Goal: Check status: Check status

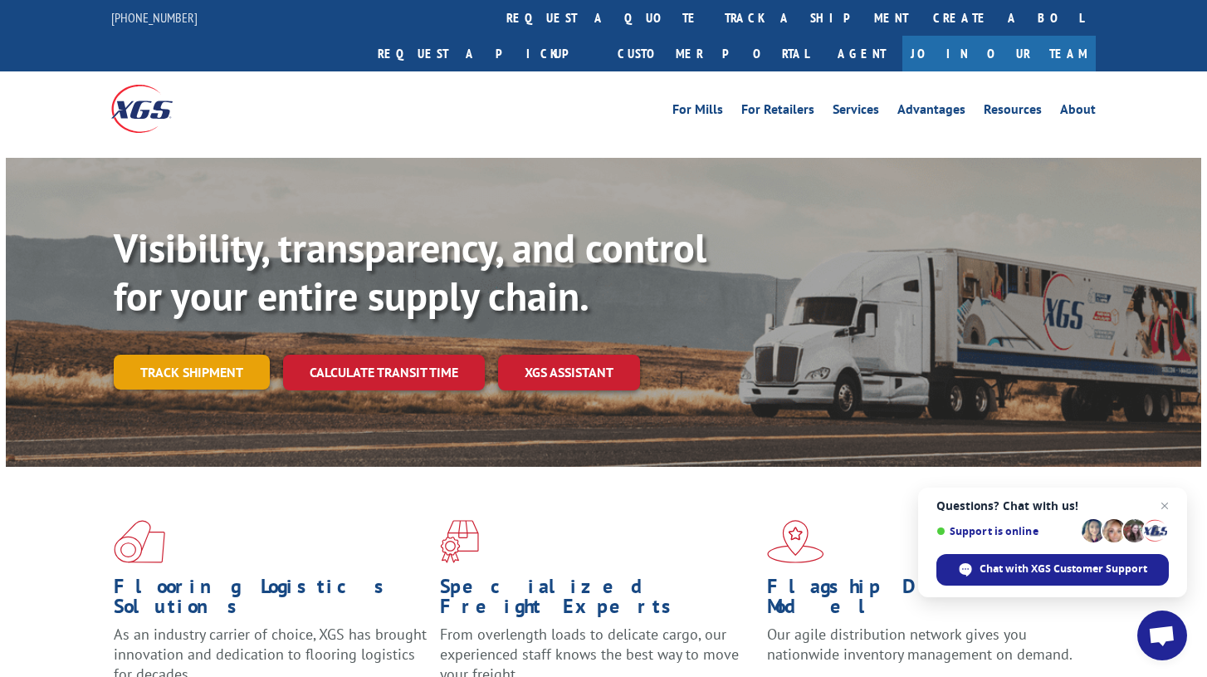
click at [191, 354] on link "Track shipment" at bounding box center [192, 371] width 156 height 35
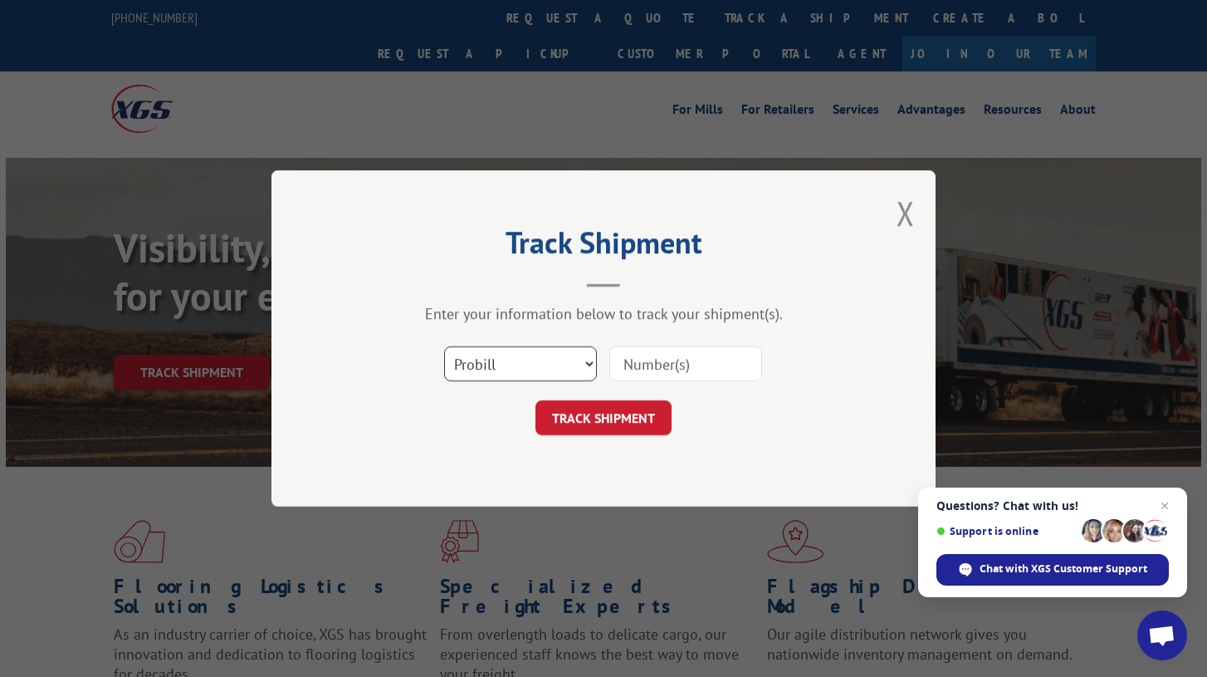
click at [514, 375] on select "Select category... Probill BOL PO" at bounding box center [520, 363] width 153 height 35
click at [662, 367] on input at bounding box center [685, 363] width 153 height 35
paste input "17728071"
type input "17728071"
click at [631, 420] on button "TRACK SHIPMENT" at bounding box center [603, 417] width 136 height 35
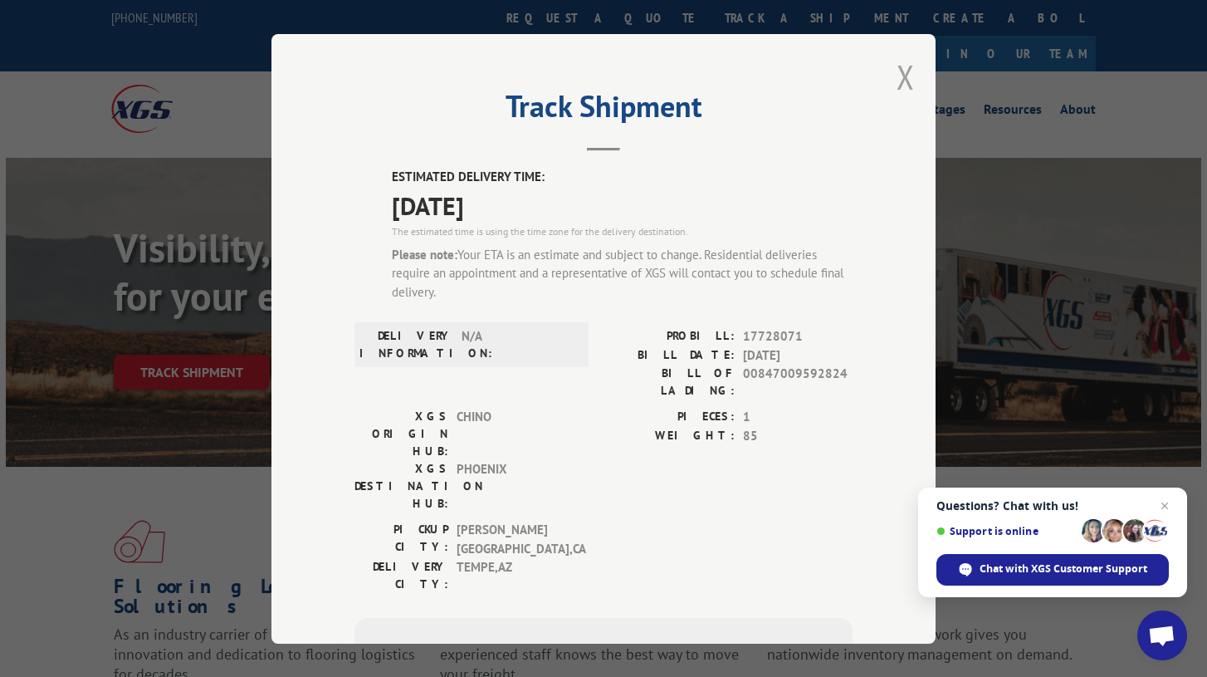
click at [907, 79] on button "Close modal" at bounding box center [906, 77] width 18 height 44
